Goal: Task Accomplishment & Management: Manage account settings

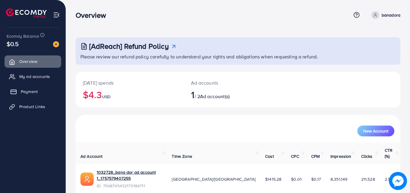
click at [28, 93] on span "Payment" at bounding box center [29, 92] width 17 height 6
